Goal: Obtain resource: Download file/media

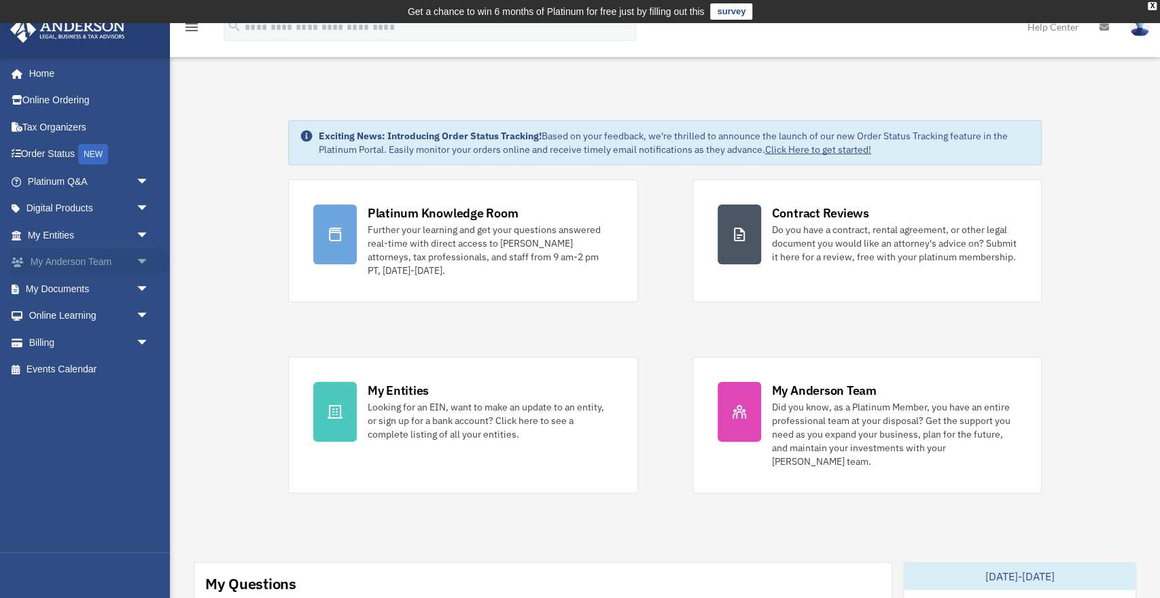
click at [57, 263] on link "My Anderson Team arrow_drop_down" at bounding box center [90, 262] width 160 height 27
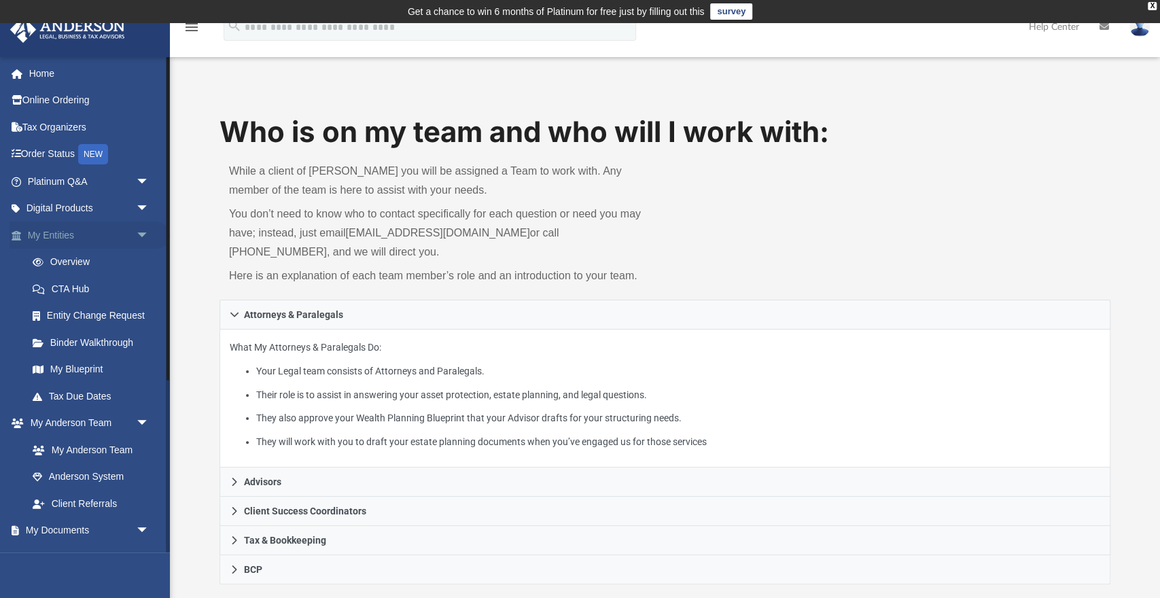
click at [124, 238] on link "My Entities arrow_drop_down" at bounding box center [90, 235] width 160 height 27
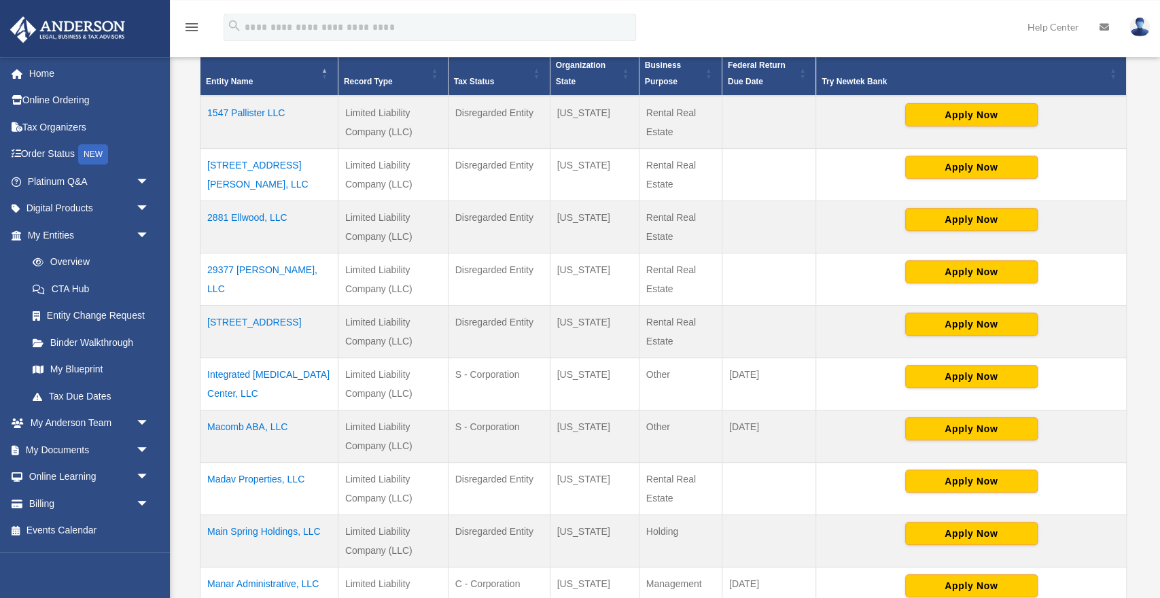
scroll to position [319, 0]
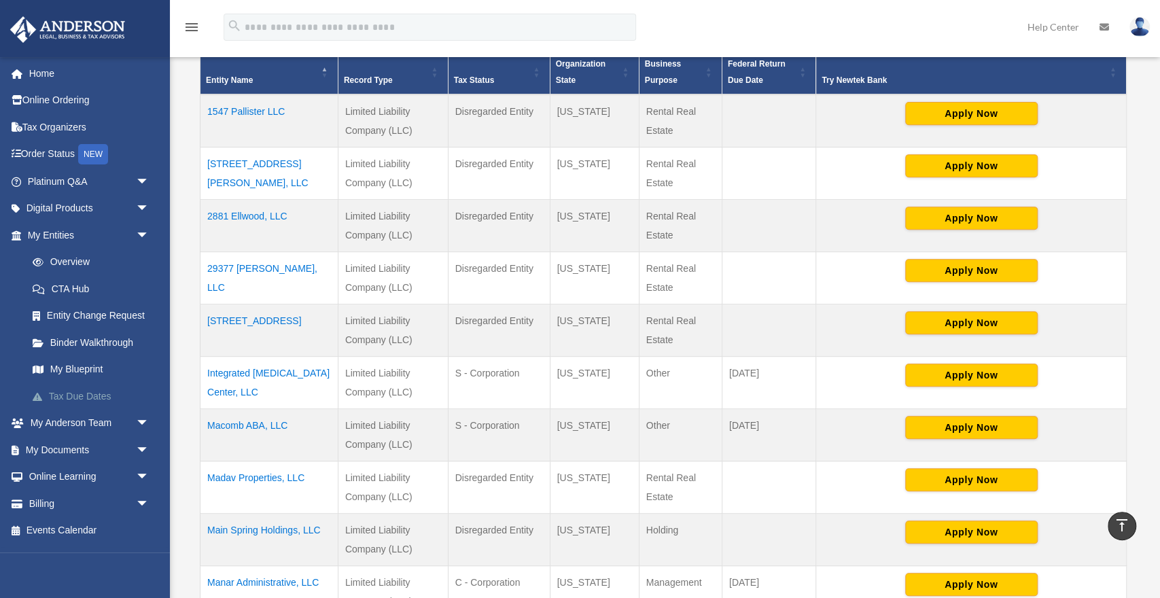
click at [82, 400] on link "Tax Due Dates" at bounding box center [94, 396] width 151 height 27
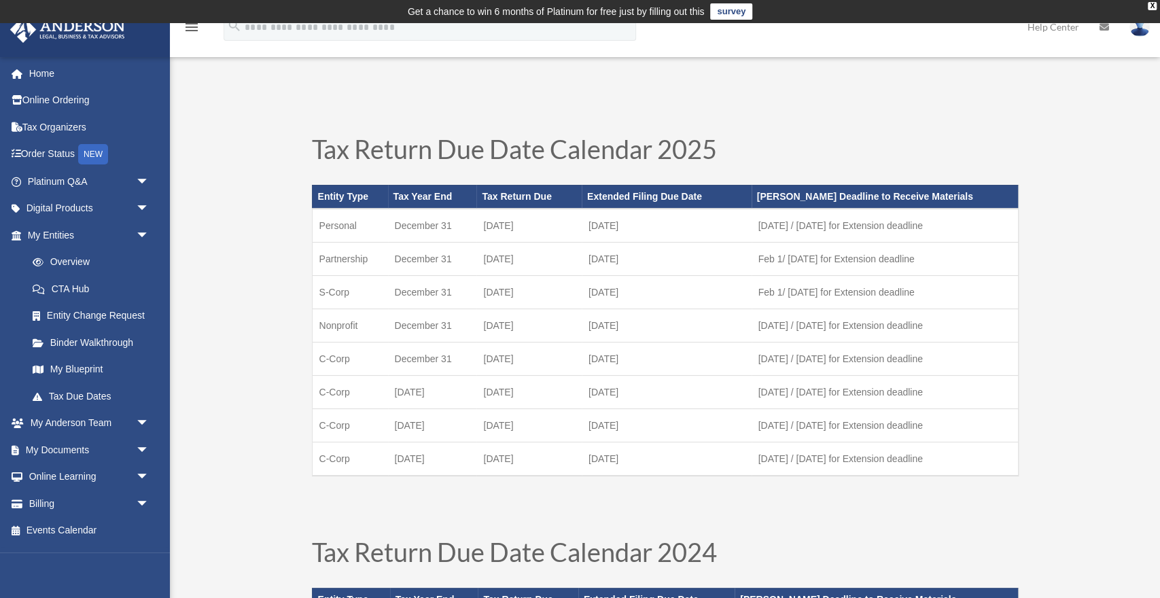
click at [92, 447] on link "My Documents arrow_drop_down" at bounding box center [90, 449] width 160 height 27
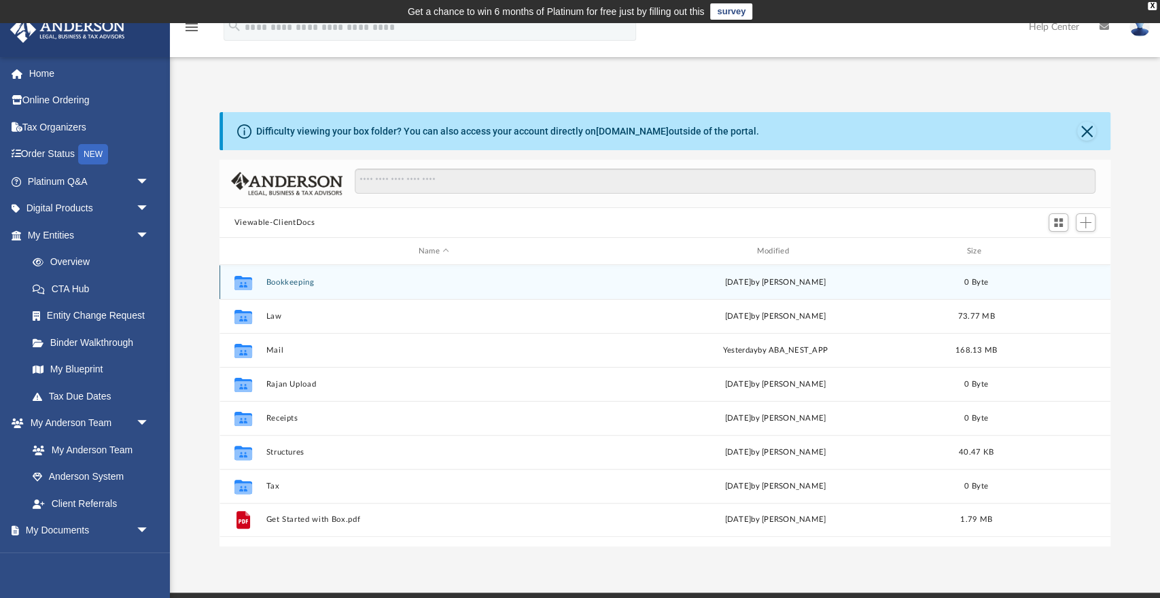
scroll to position [308, 890]
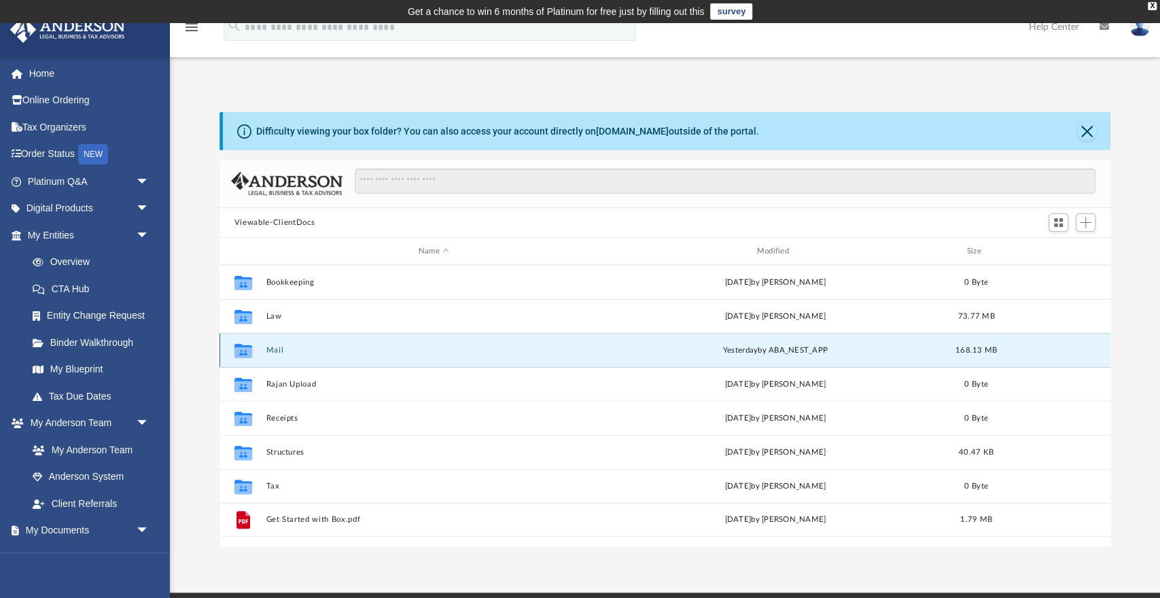
click at [281, 348] on button "Mail" at bounding box center [434, 350] width 336 height 9
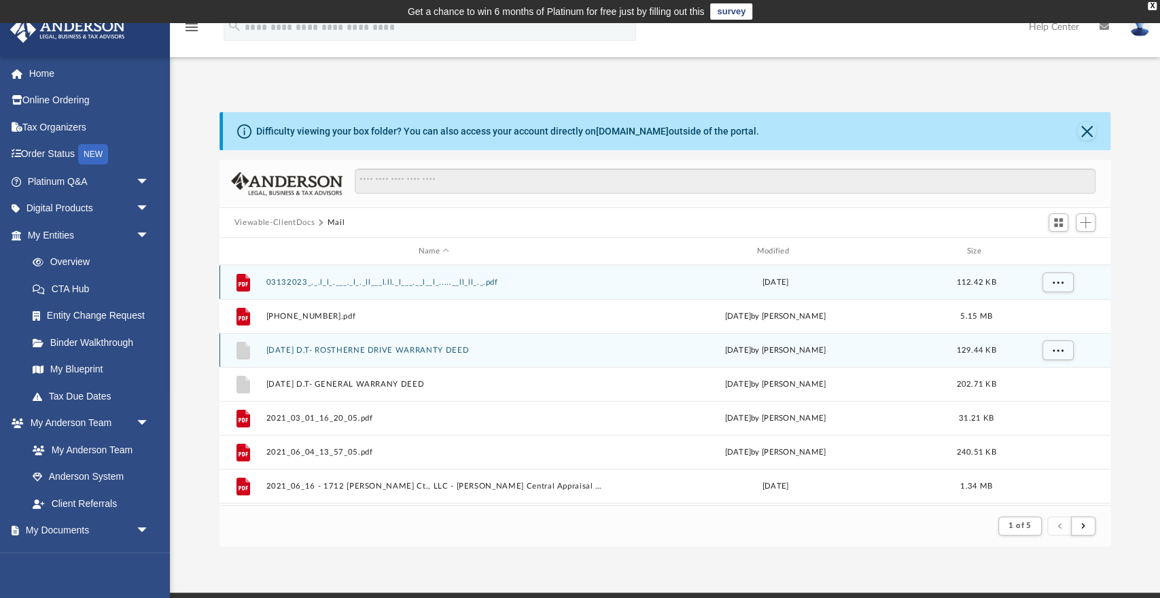
scroll to position [0, 0]
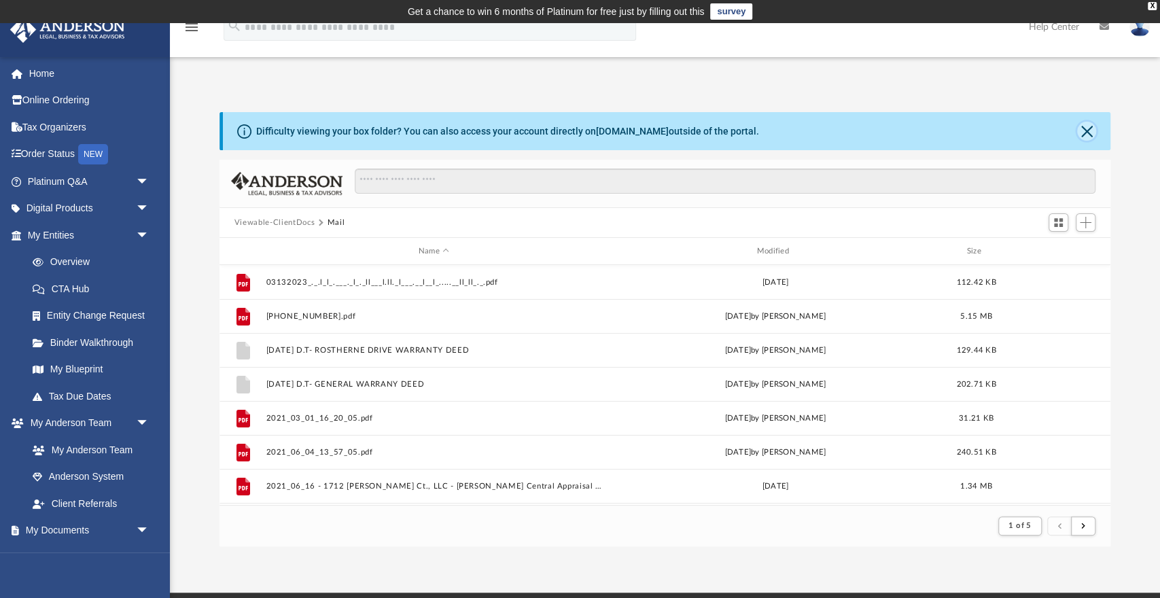
click at [1086, 126] on button "Close" at bounding box center [1086, 131] width 19 height 19
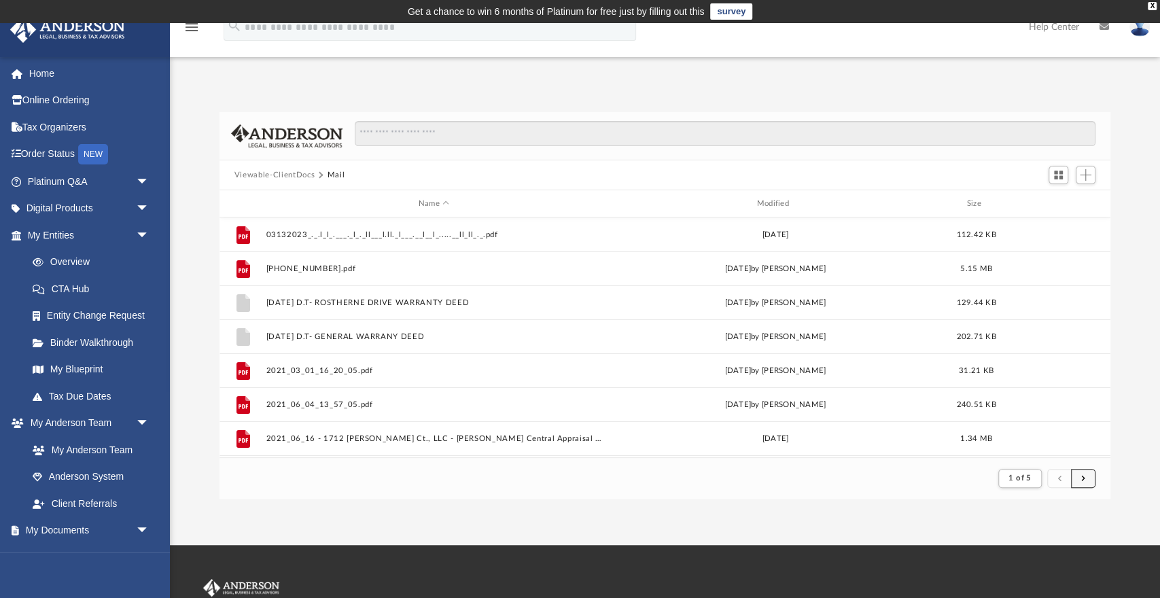
click at [1089, 480] on button "submit" at bounding box center [1083, 479] width 24 height 20
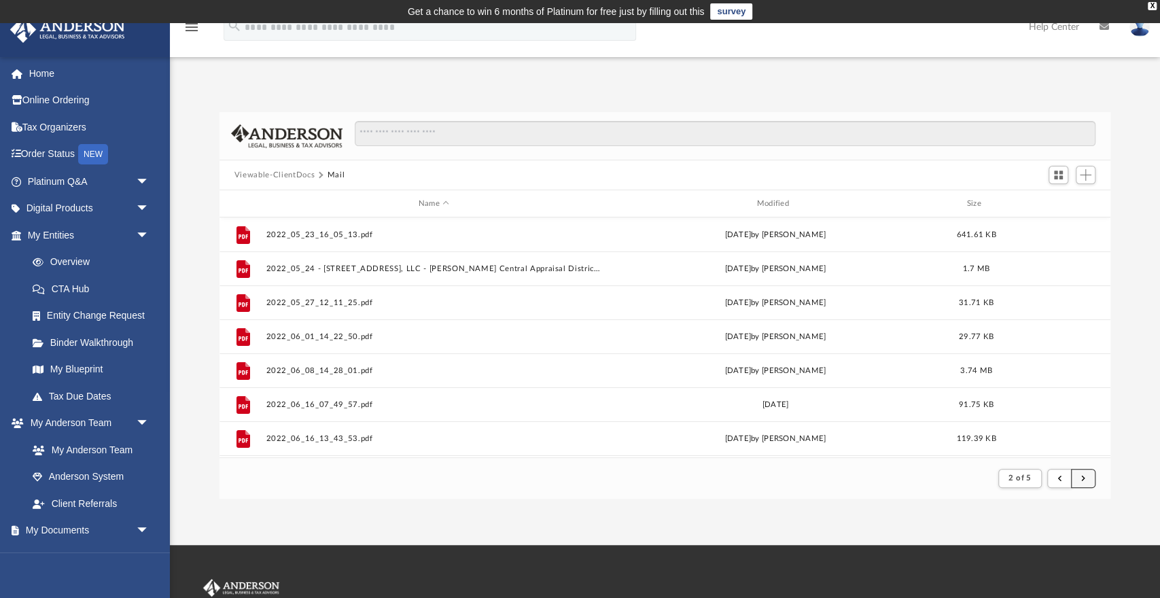
click at [1082, 474] on button "submit" at bounding box center [1083, 479] width 24 height 20
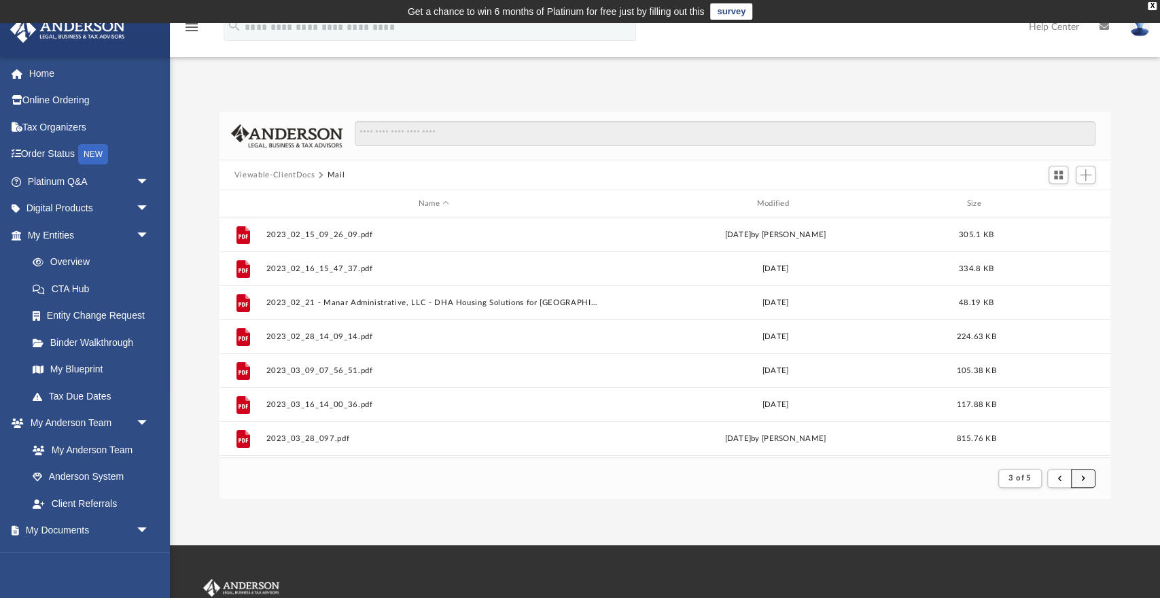
click at [1088, 478] on button "submit" at bounding box center [1083, 479] width 24 height 20
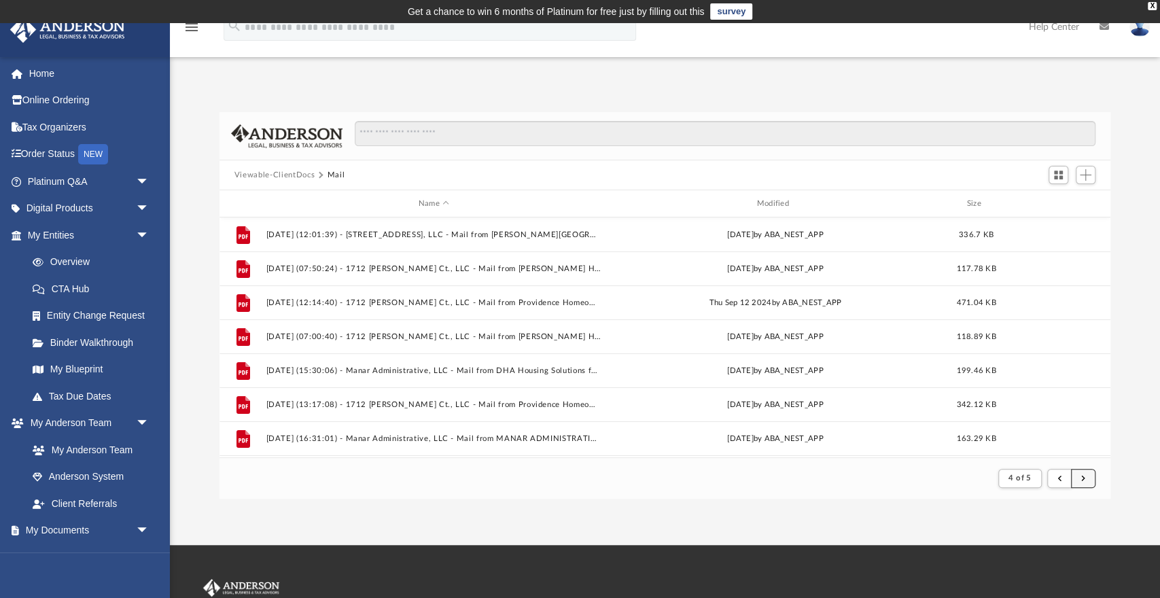
click at [1076, 480] on button "submit" at bounding box center [1083, 479] width 24 height 20
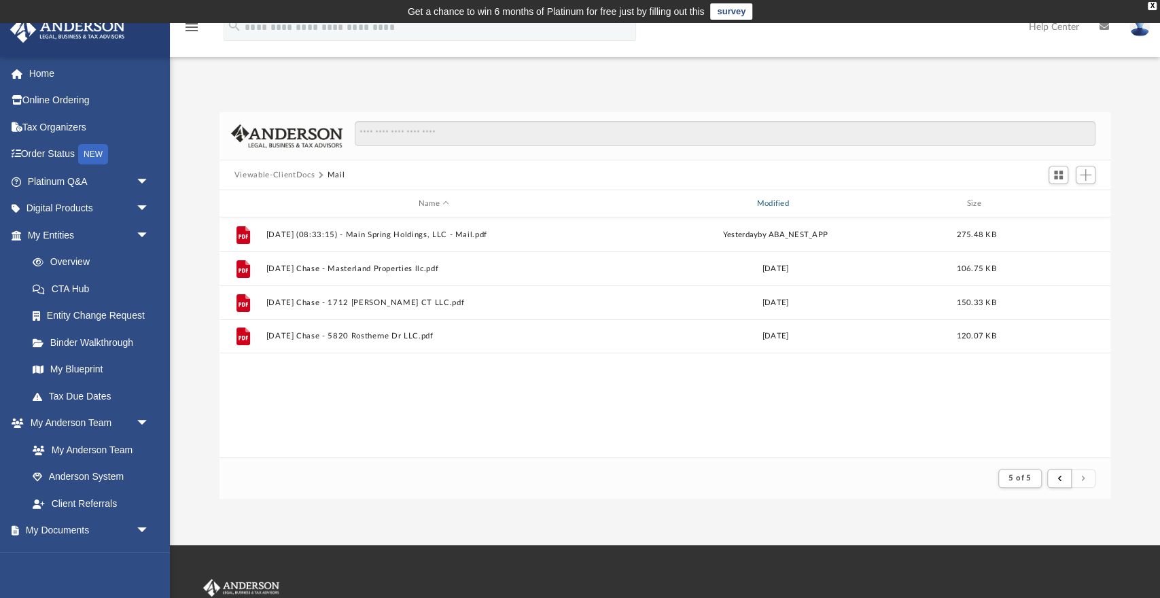
click at [775, 200] on div "Modified" at bounding box center [775, 204] width 336 height 12
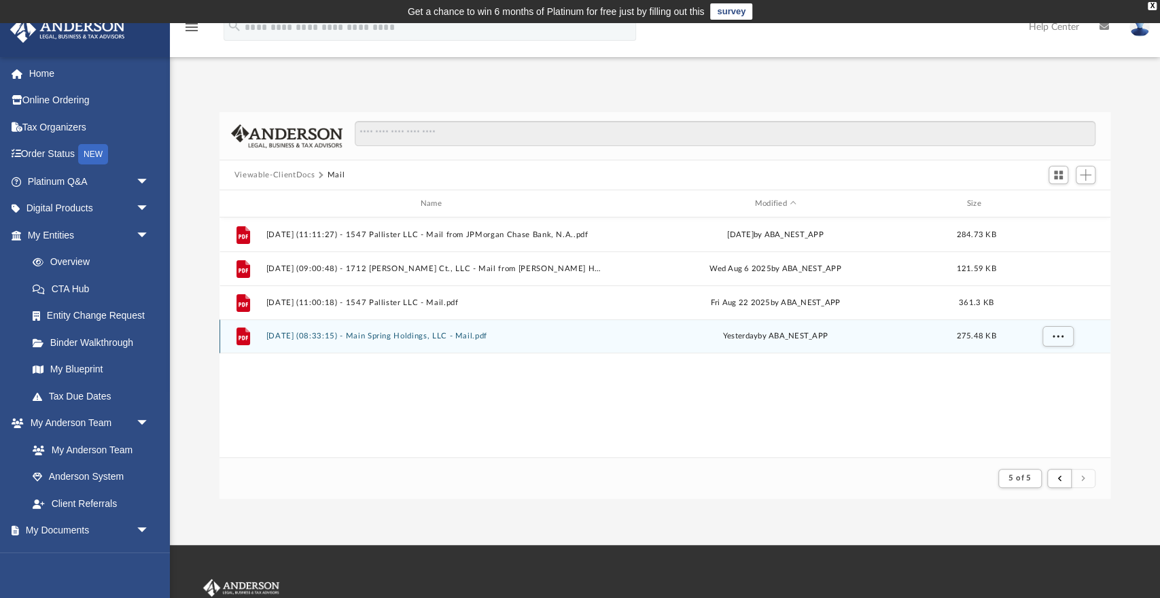
click at [474, 331] on div "File [DATE] (08:33:15) - Main Spring Holdings, LLC - Mail.pdf [DATE] by ABA_NES…" at bounding box center [664, 336] width 891 height 34
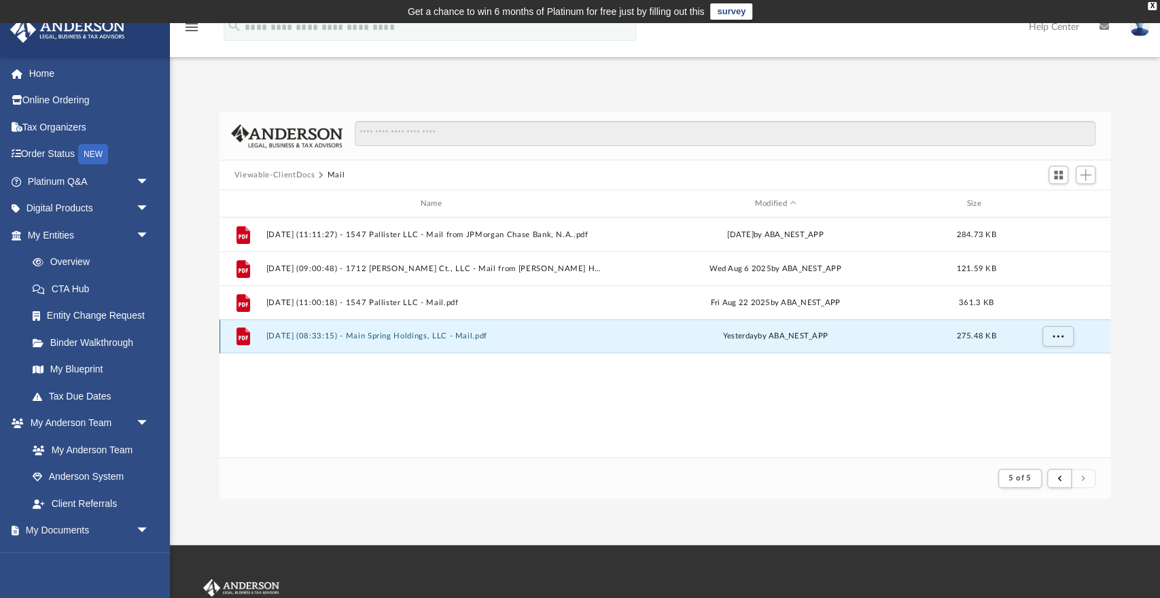
click at [474, 331] on div "File [DATE] (08:33:15) - Main Spring Holdings, LLC - Mail.pdf [DATE] by ABA_NES…" at bounding box center [664, 336] width 891 height 34
click at [402, 336] on button "[DATE] (08:33:15) - Main Spring Holdings, LLC - Mail.pdf" at bounding box center [434, 336] width 336 height 9
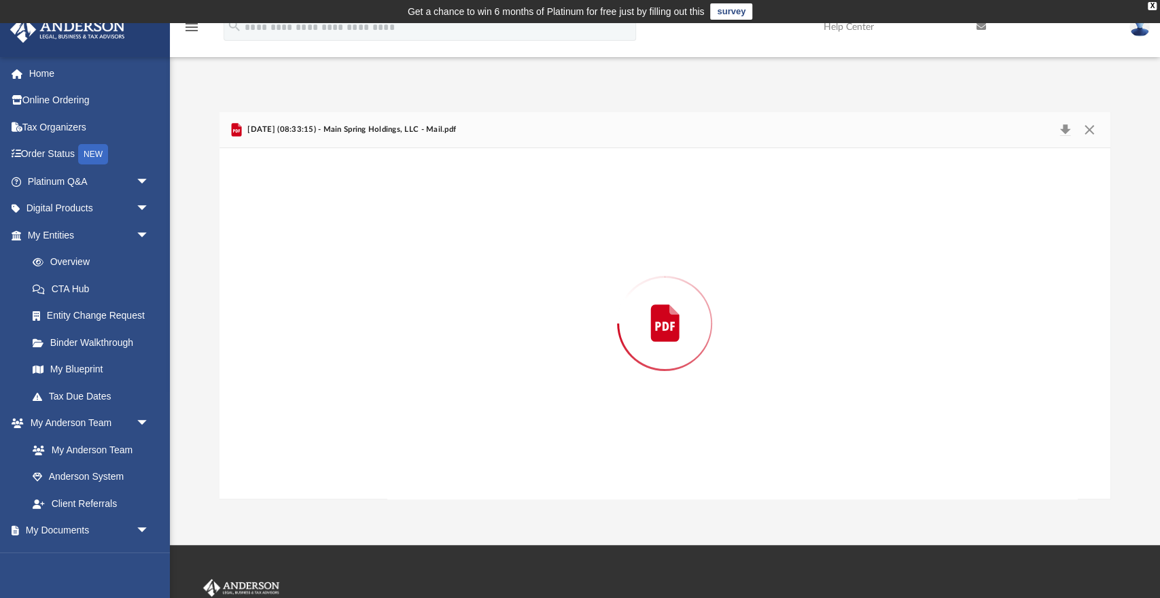
click at [402, 336] on div "Preview" at bounding box center [664, 323] width 891 height 351
